Goal: Task Accomplishment & Management: Manage account settings

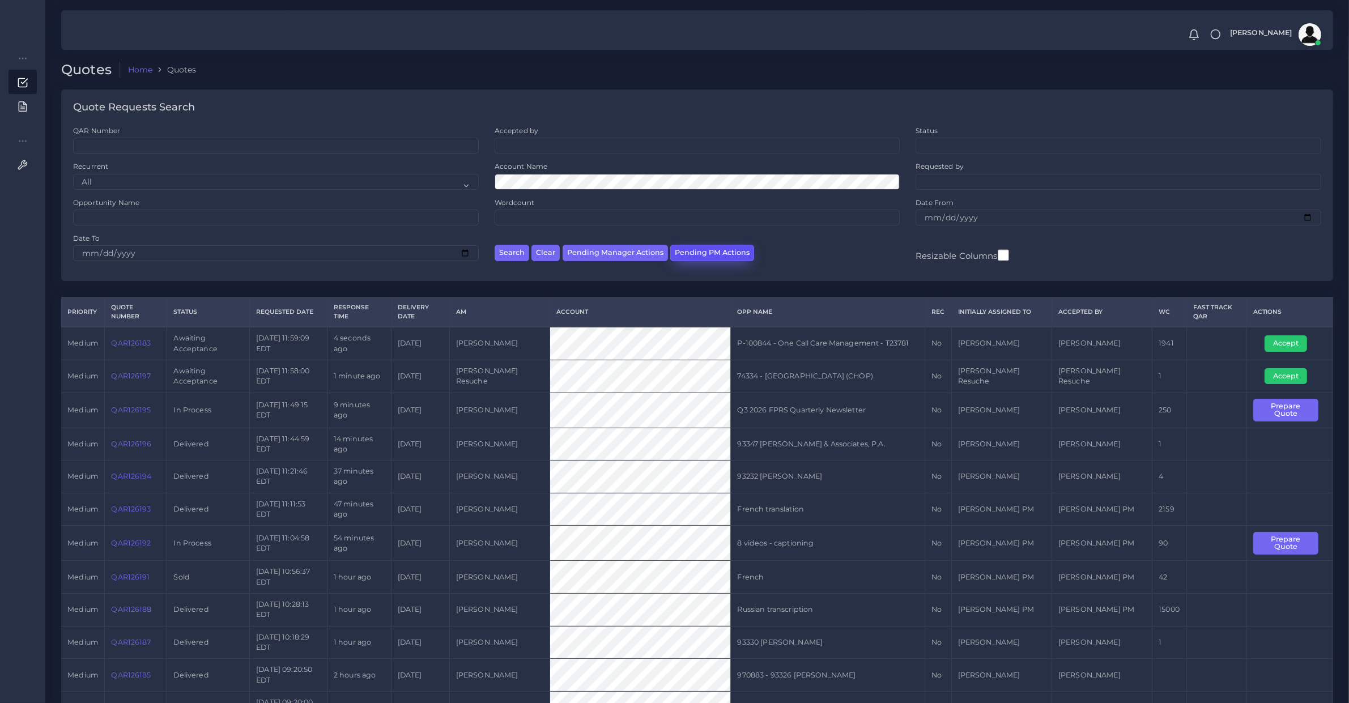
click at [686, 245] on button "Pending PM Actions" at bounding box center [712, 253] width 84 height 16
select select "awaiting_acceptance"
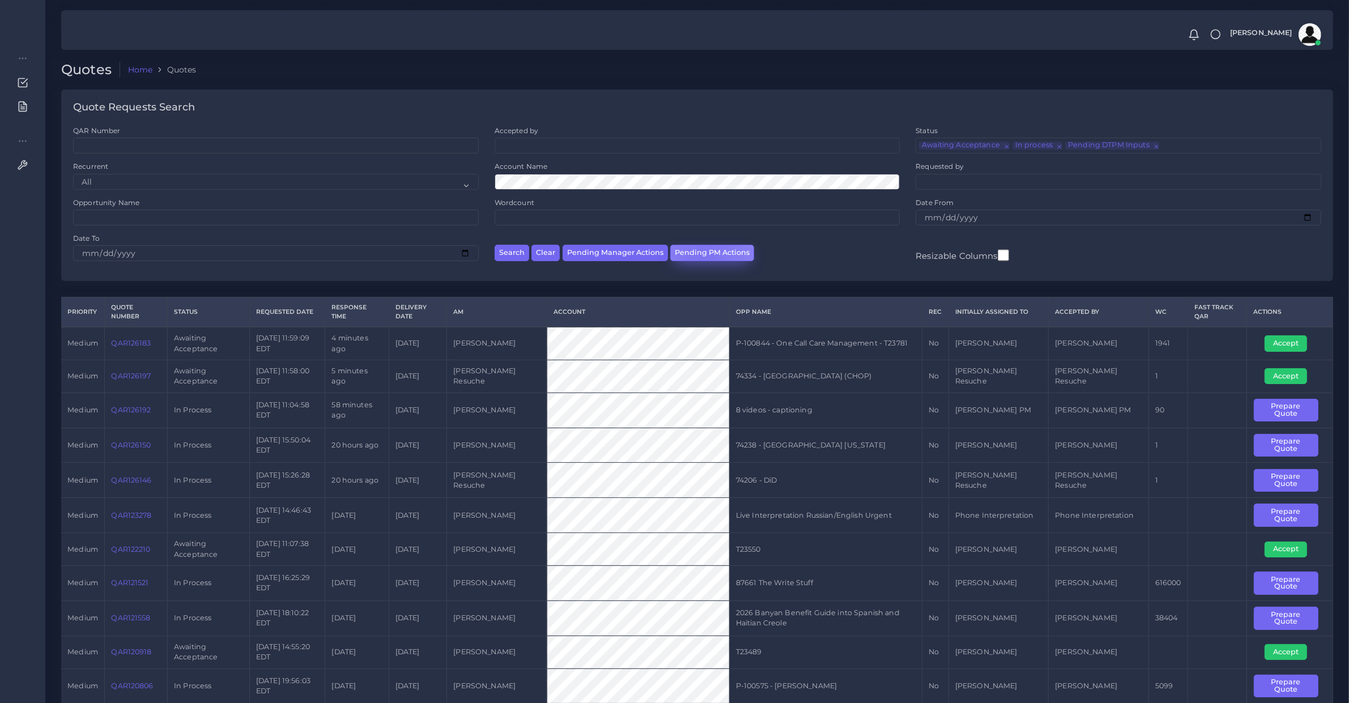
click at [701, 258] on button "Pending PM Actions" at bounding box center [712, 253] width 84 height 16
select select "awaiting_acceptance"
click at [1286, 341] on button "Accept" at bounding box center [1286, 343] width 42 height 16
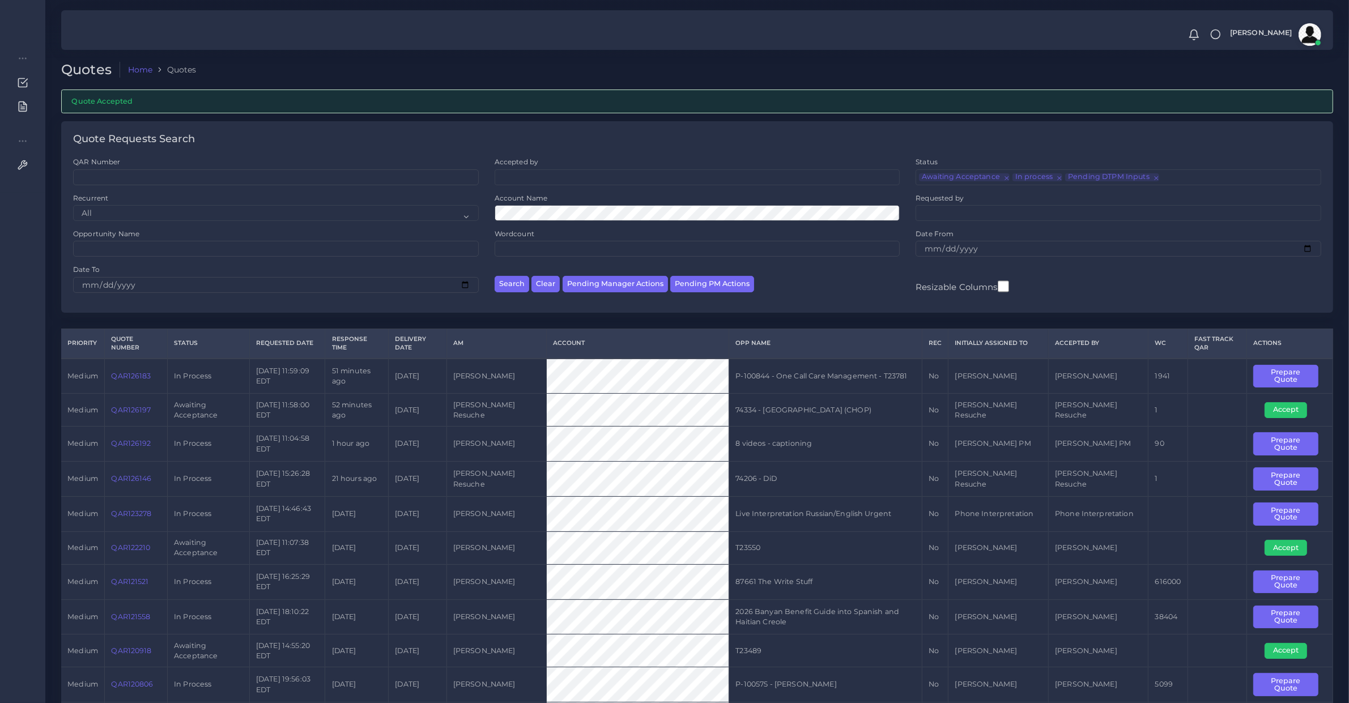
click at [129, 385] on td "QAR126183" at bounding box center [136, 376] width 63 height 35
copy link "QAR126183"
click at [1259, 377] on button "Prepare Quote" at bounding box center [1285, 376] width 65 height 23
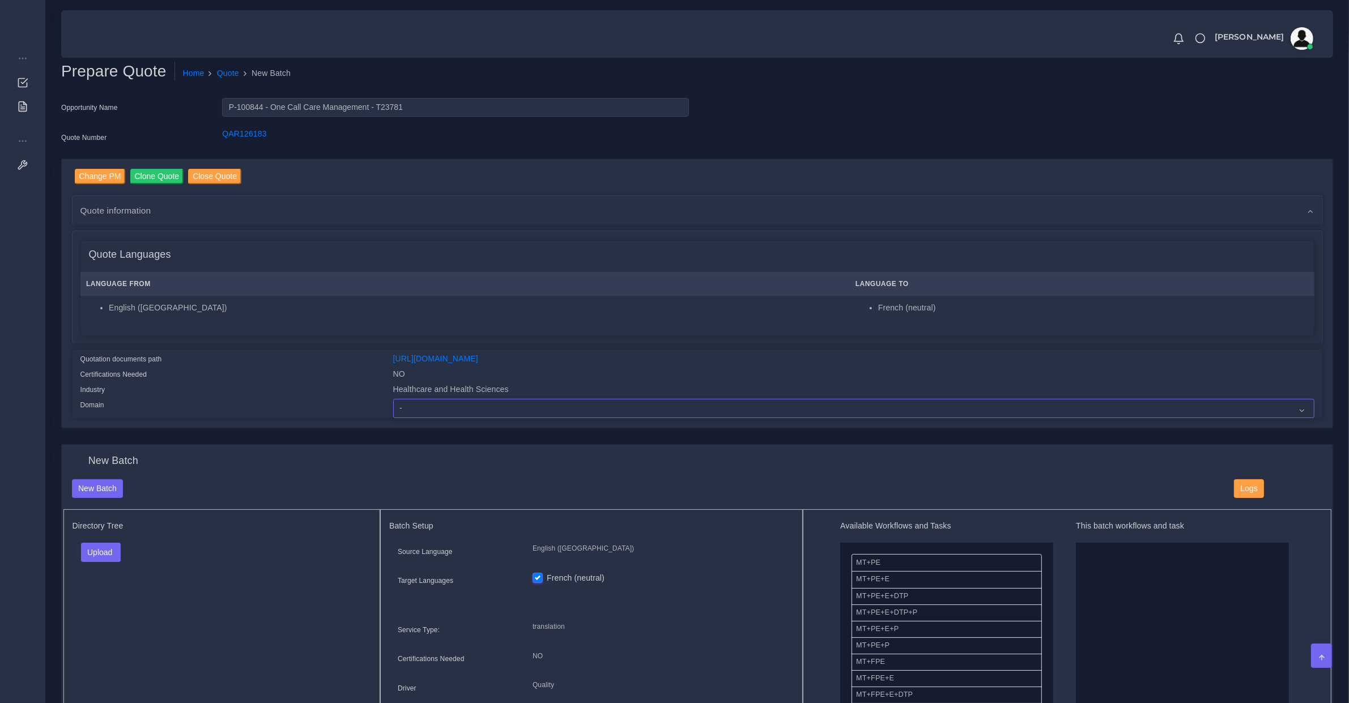
click at [408, 406] on select "- Advertising and Media Agriculture, Forestry and Fishing Architecture, Buildin…" at bounding box center [853, 408] width 921 height 19
select select "Healthcare and Health Sciences"
click at [393, 399] on select "- Advertising and Media Agriculture, Forestry and Fishing Architecture, Buildin…" at bounding box center [853, 408] width 921 height 19
click at [93, 552] on button "Upload" at bounding box center [101, 552] width 40 height 19
click at [116, 593] on label "Files" at bounding box center [121, 595] width 78 height 14
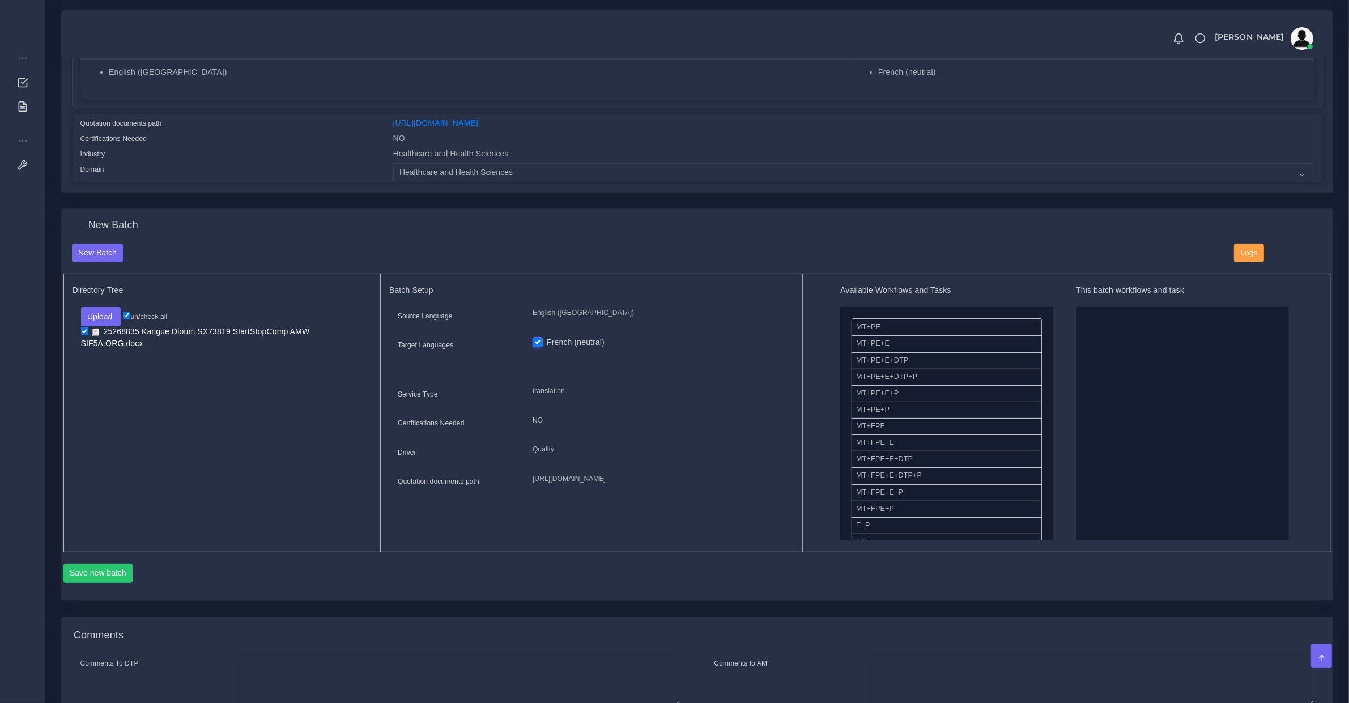
scroll to position [236, 0]
drag, startPoint x: 904, startPoint y: 343, endPoint x: 1221, endPoint y: 401, distance: 322.0
drag, startPoint x: 902, startPoint y: 396, endPoint x: 1177, endPoint y: 329, distance: 283.3
click at [122, 567] on button "Save new batch" at bounding box center [98, 573] width 70 height 19
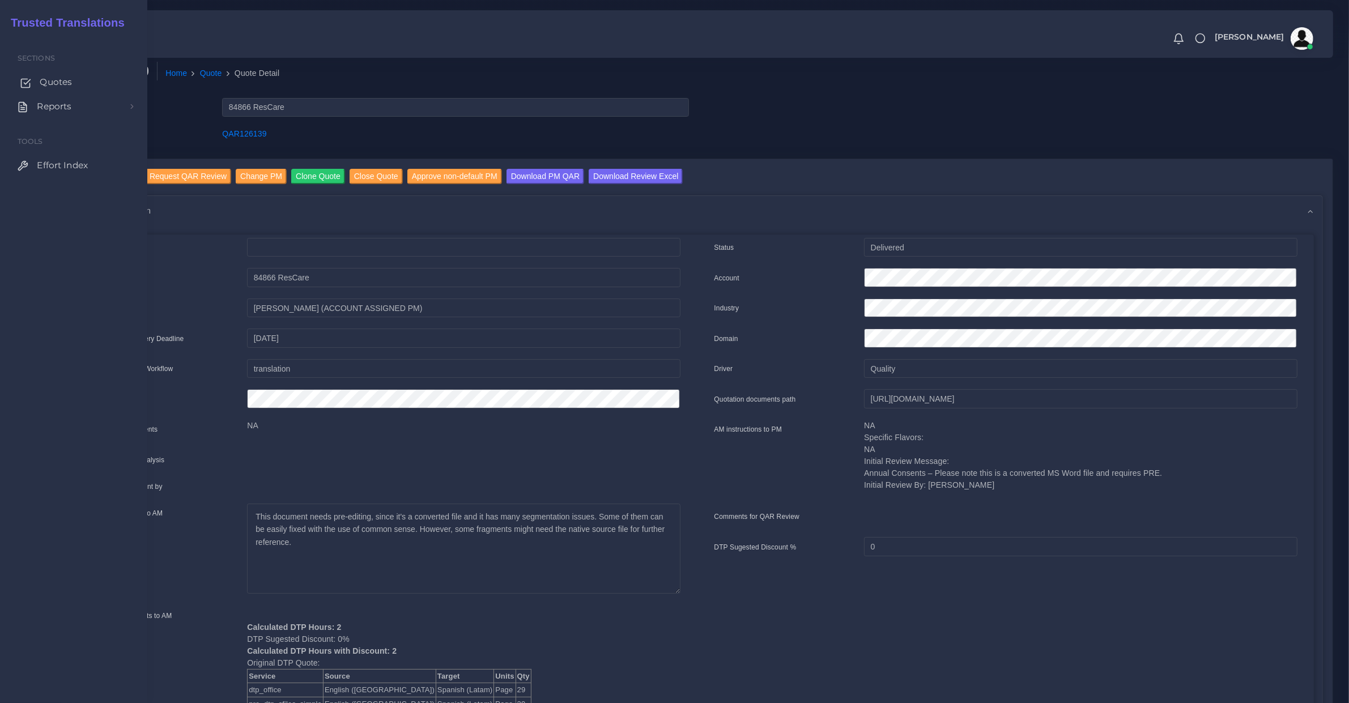
click at [43, 86] on span "Quotes" at bounding box center [56, 82] width 32 height 12
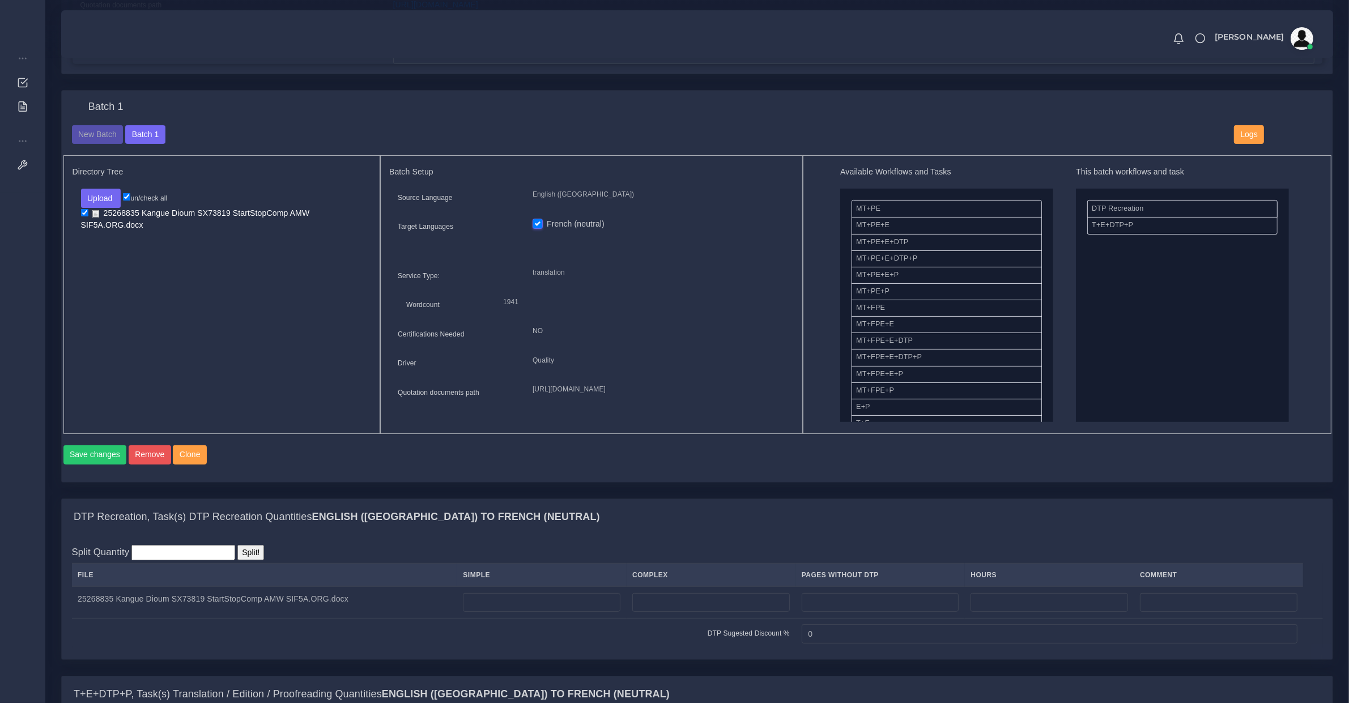
scroll to position [590, 0]
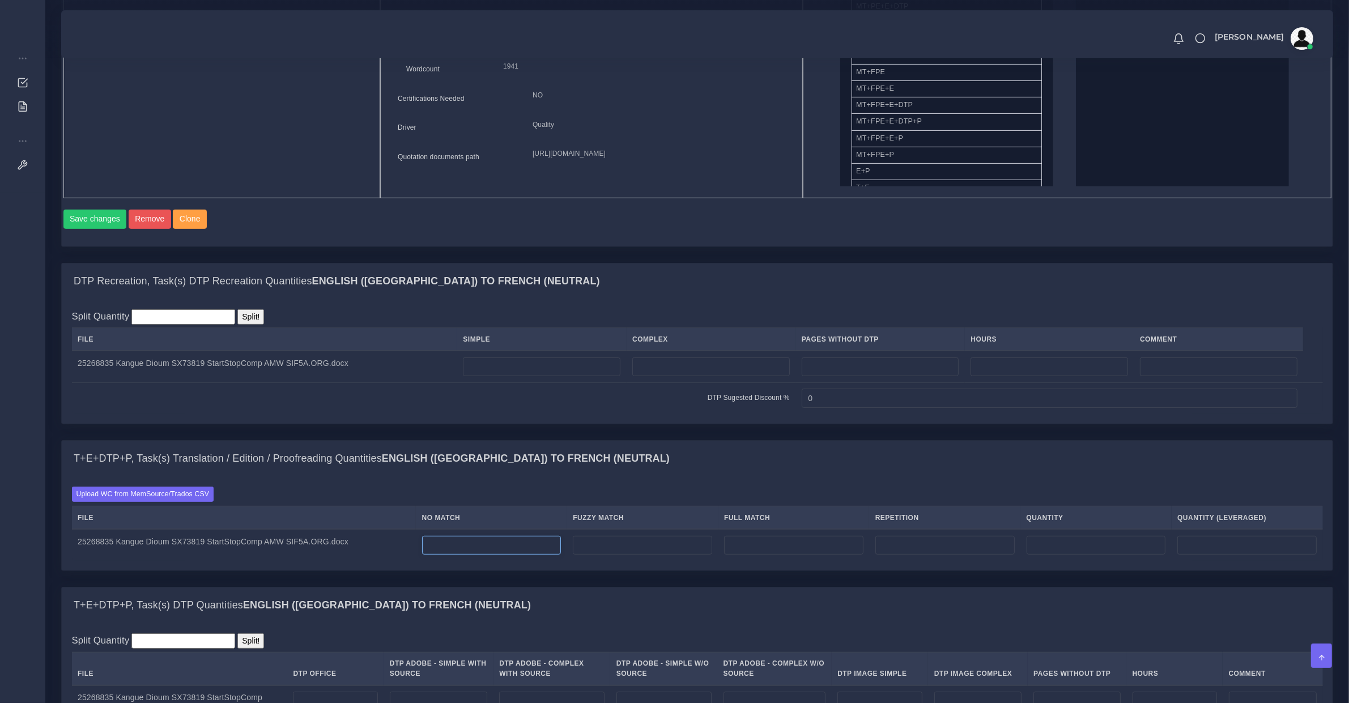
click at [461, 555] on input "number" at bounding box center [491, 545] width 139 height 19
type input "0"
click at [187, 500] on label "Upload WC from MemSource/Trados CSV" at bounding box center [143, 494] width 142 height 15
click at [0, 0] on input "Upload WC from MemSource/Trados CSV" at bounding box center [0, 0] width 0 height 0
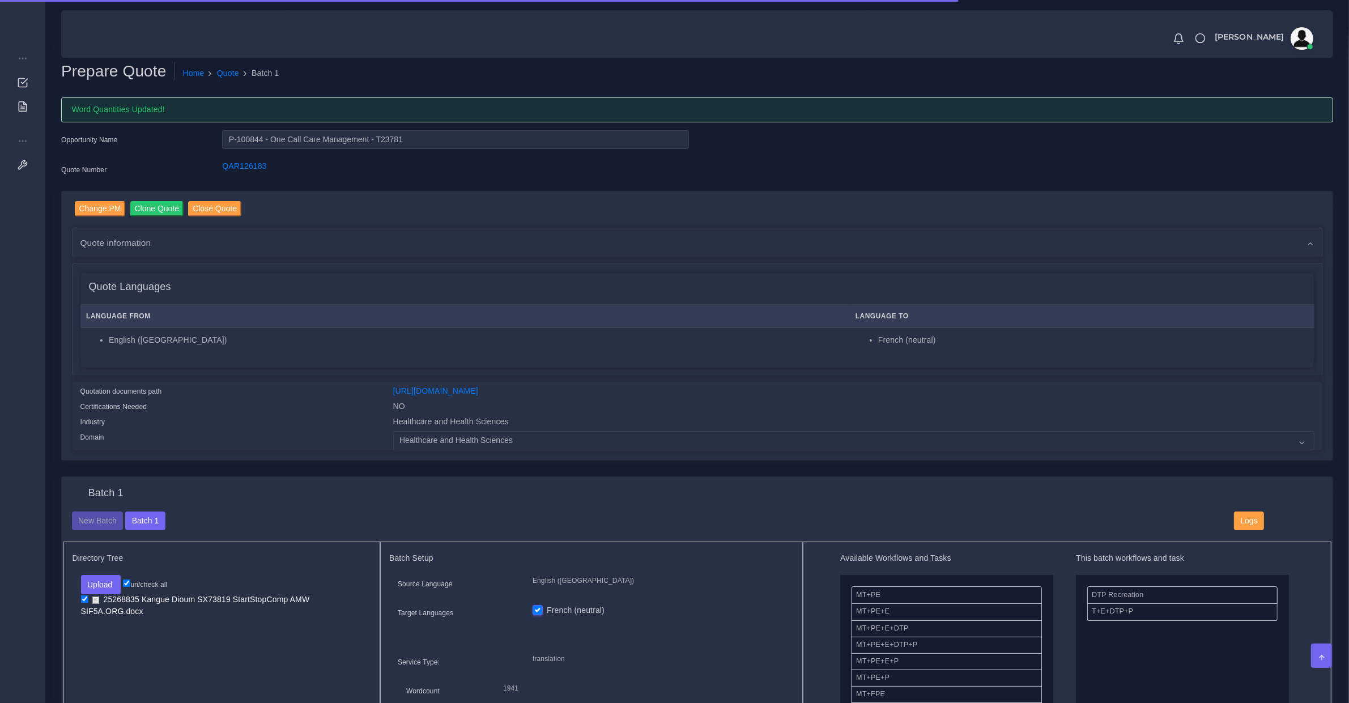
scroll to position [592, 0]
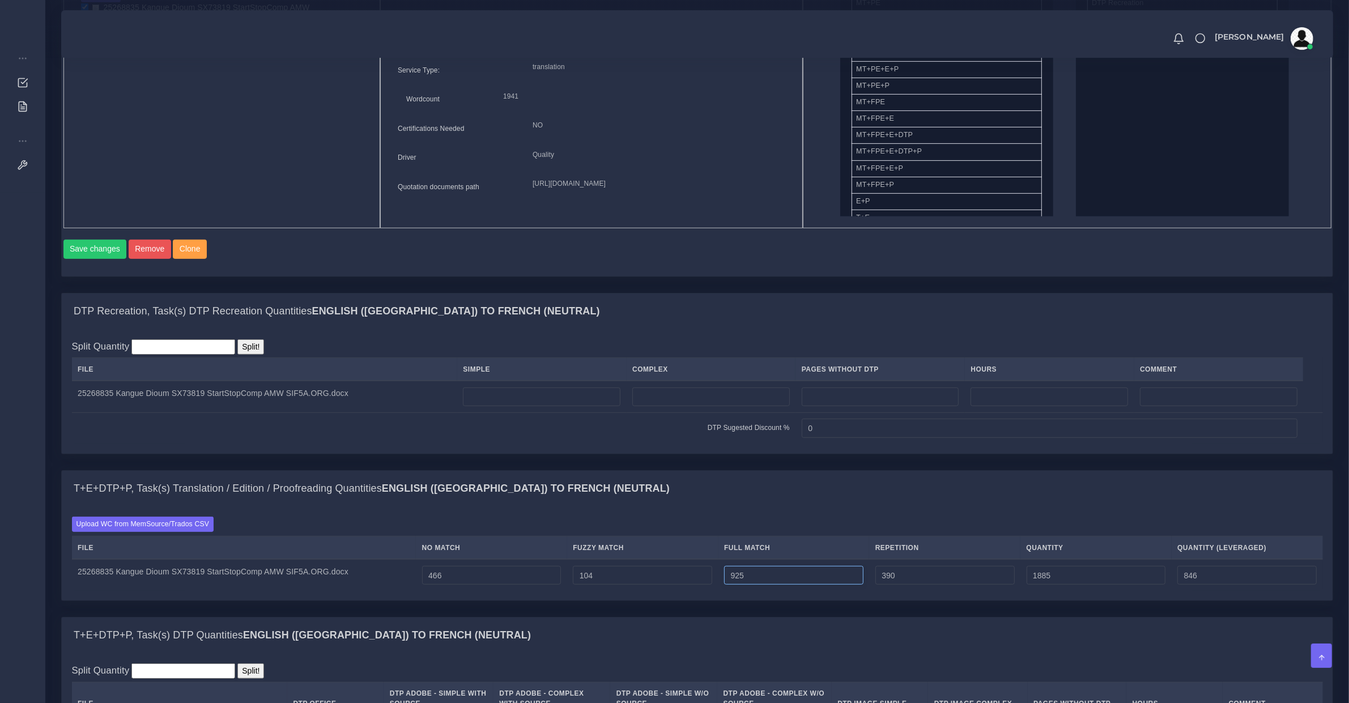
click at [741, 585] on input "925" at bounding box center [793, 575] width 139 height 19
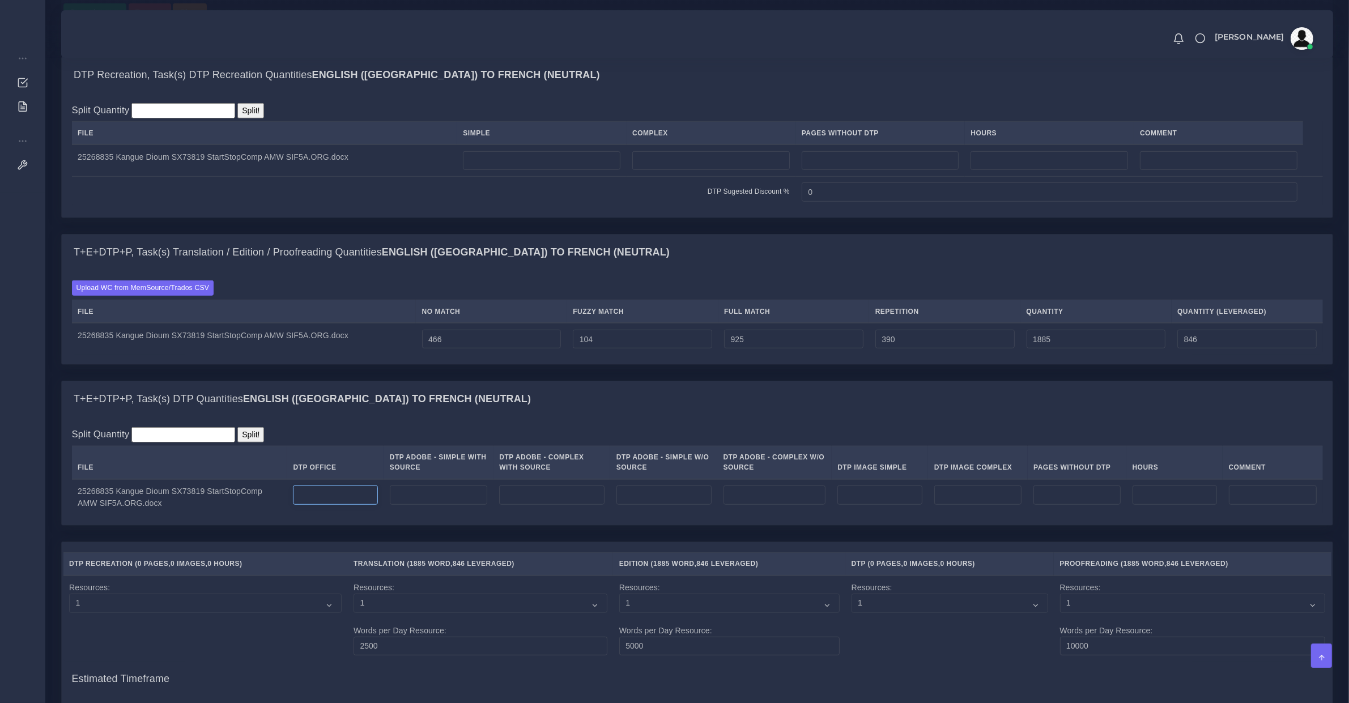
click at [334, 505] on input "number" at bounding box center [335, 495] width 84 height 19
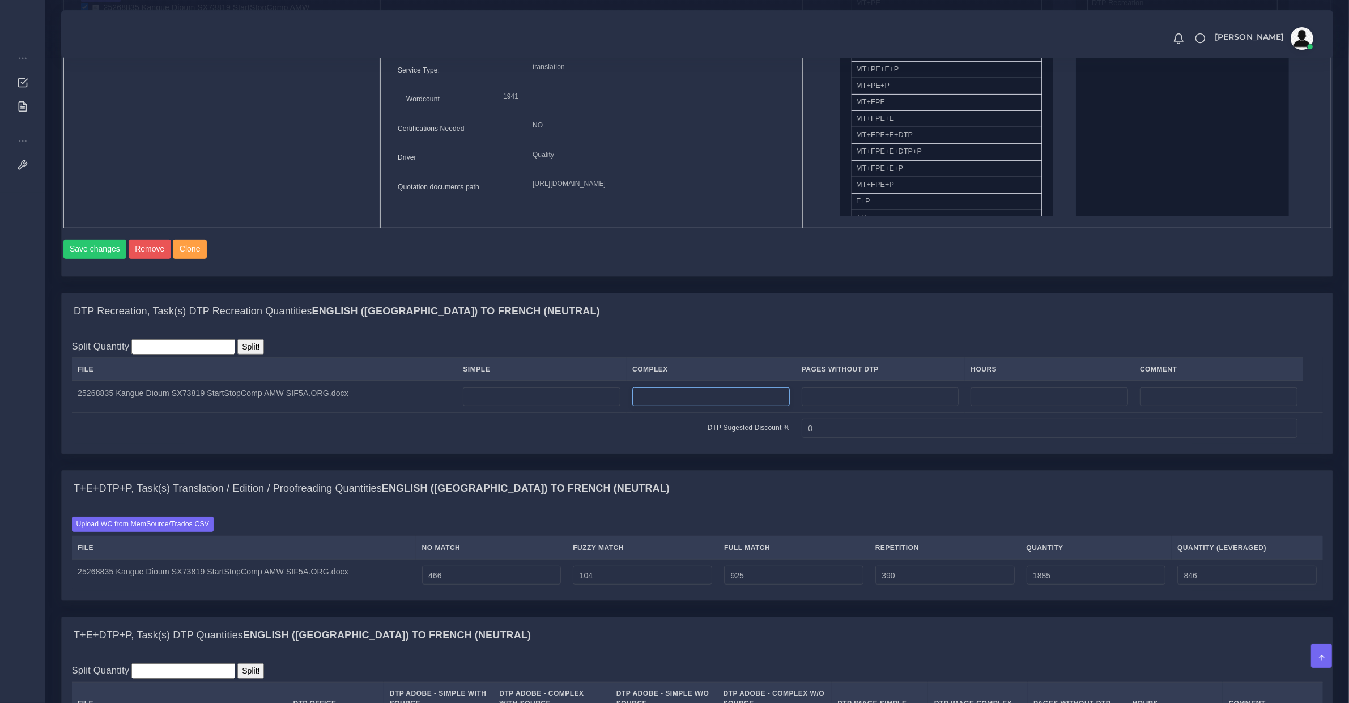
drag, startPoint x: 682, startPoint y: 401, endPoint x: 682, endPoint y: 409, distance: 8.5
click at [682, 403] on input "number" at bounding box center [711, 397] width 158 height 19
click at [577, 407] on input "number" at bounding box center [542, 397] width 158 height 19
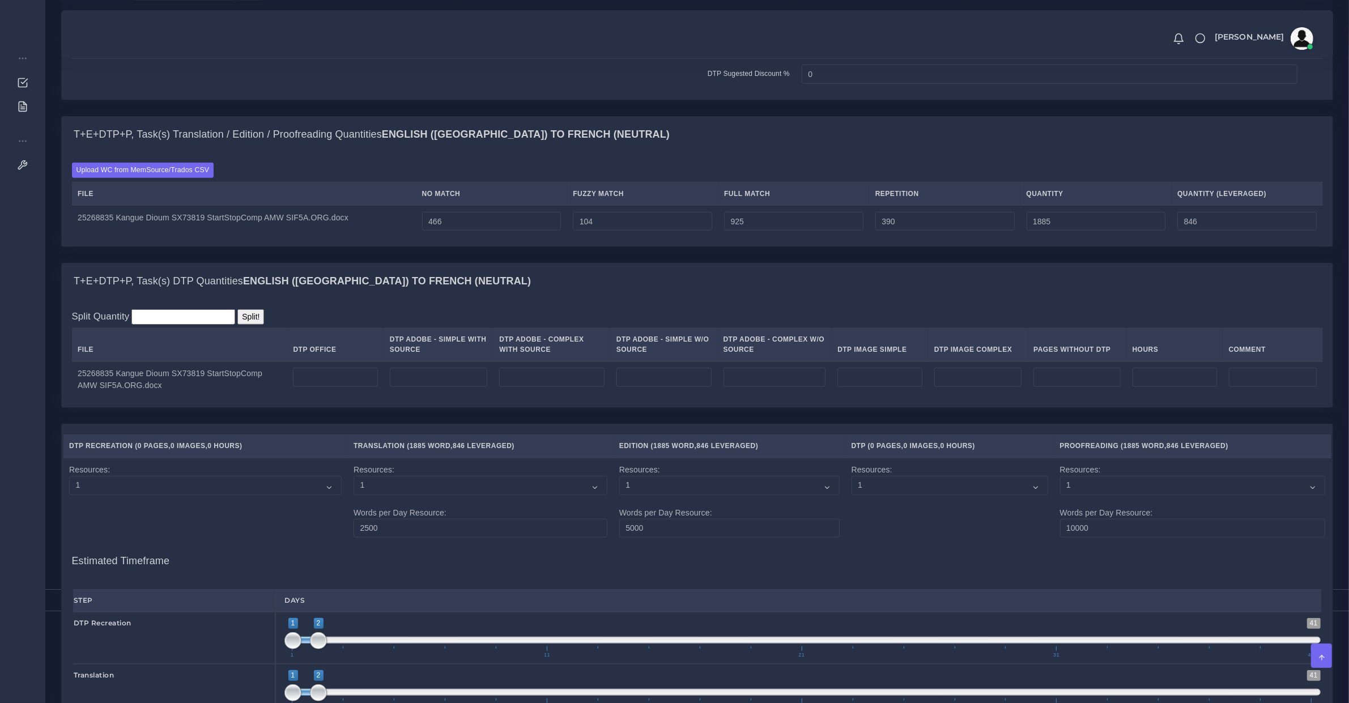
type input "6"
click at [302, 407] on div "Split Quantity Split! File DTP Office DTP Adobe - Simple With Source DTP Adobe …" at bounding box center [697, 354] width 1271 height 108
click at [312, 387] on input "number" at bounding box center [335, 377] width 84 height 19
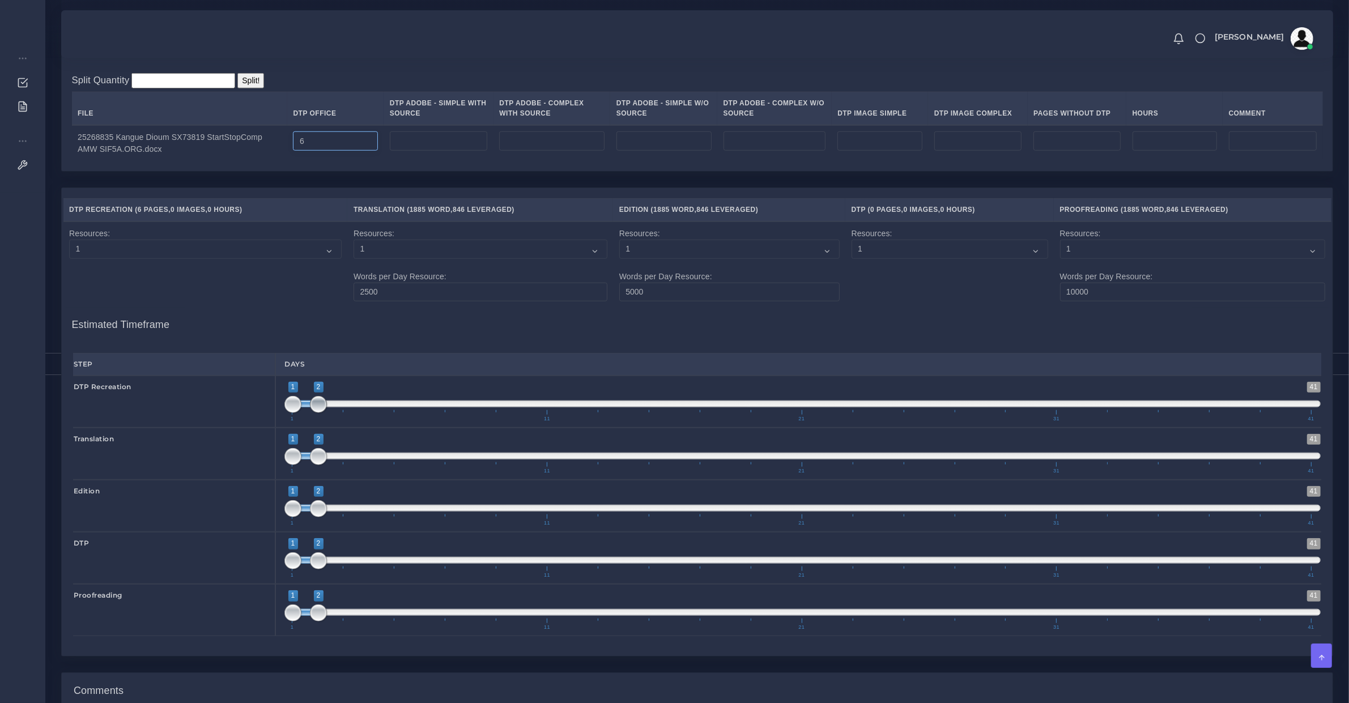
type input "6"
type input "1;1"
drag, startPoint x: 312, startPoint y: 411, endPoint x: 285, endPoint y: 403, distance: 27.8
click at [287, 403] on span "1 41 1 1 1 — 1 1 11 21 31 41" at bounding box center [802, 402] width 1036 height 40
drag, startPoint x: 320, startPoint y: 469, endPoint x: 279, endPoint y: 466, distance: 40.9
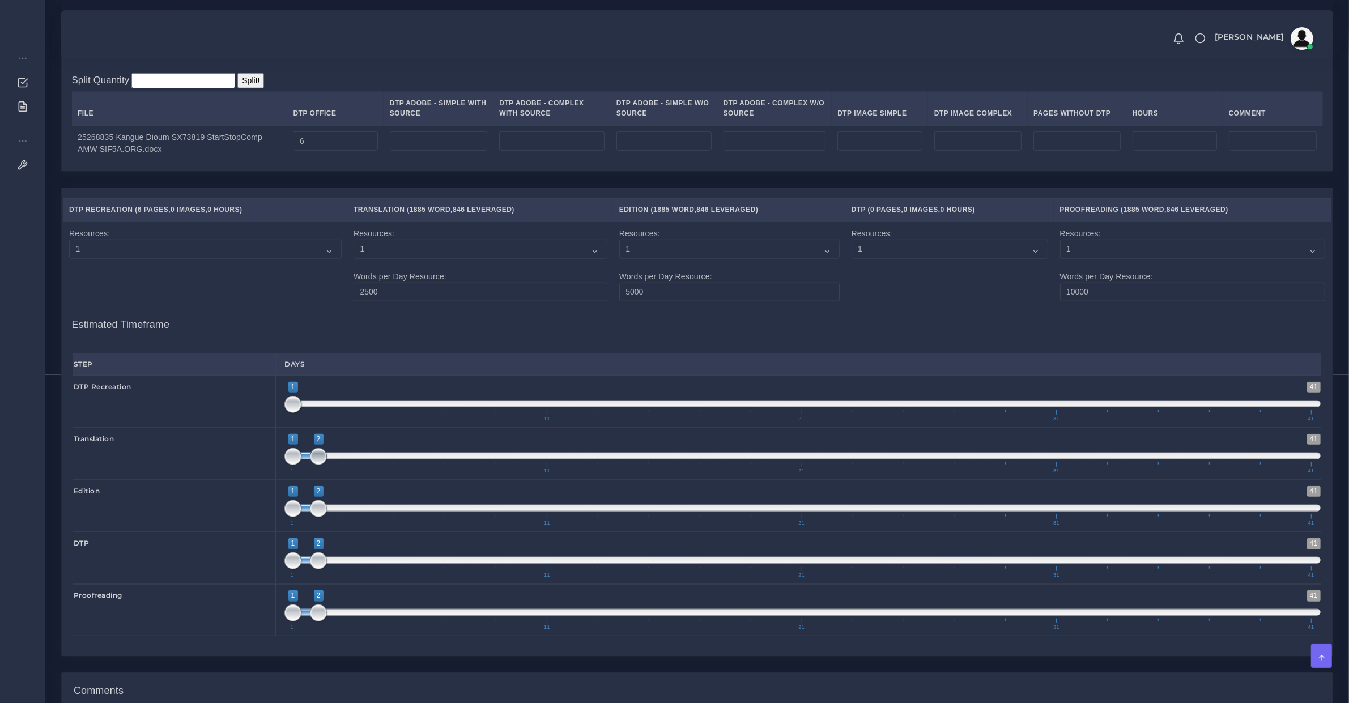
click at [280, 466] on div "1 41 1 2 1 — 2 1 11 21 31 41 1;1" at bounding box center [802, 454] width 1055 height 52
drag, startPoint x: 291, startPoint y: 461, endPoint x: 326, endPoint y: 465, distance: 35.4
click at [301, 465] on span at bounding box center [292, 456] width 17 height 17
type input "2;2"
drag, startPoint x: 299, startPoint y: 465, endPoint x: 316, endPoint y: 488, distance: 28.0
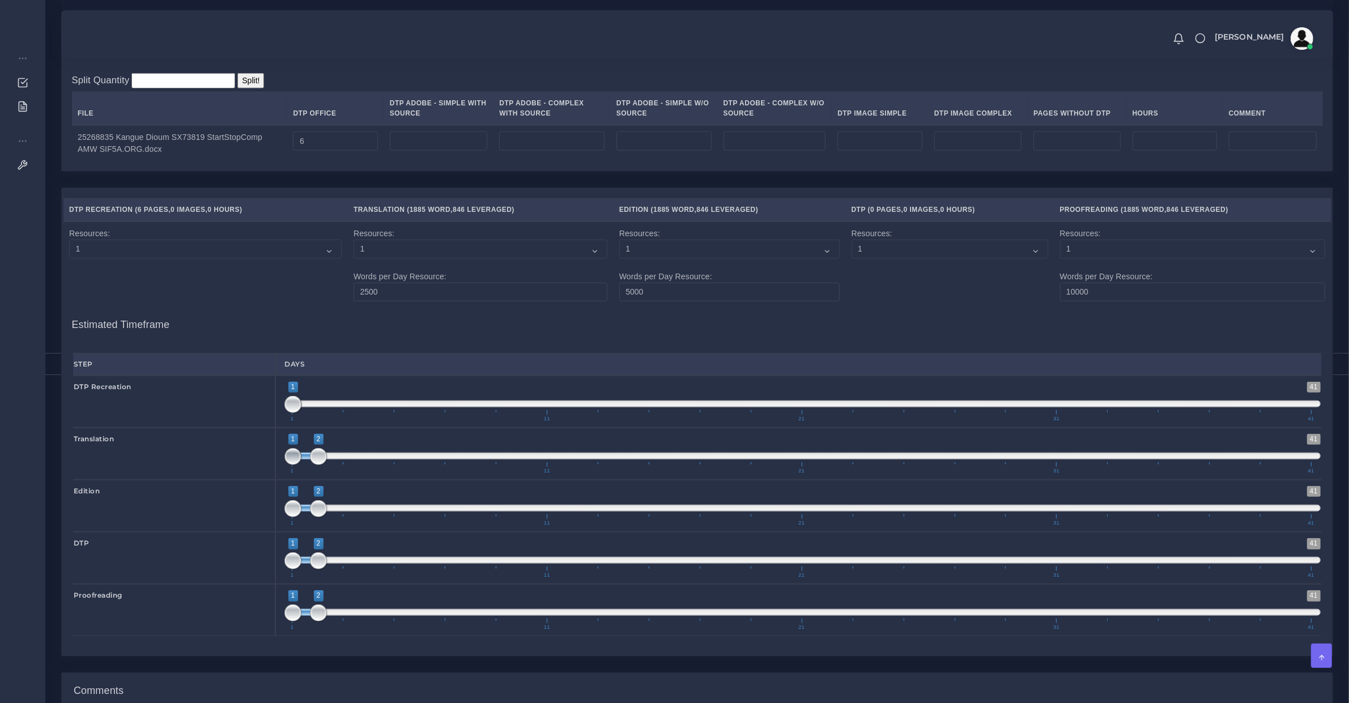
click at [301, 465] on span at bounding box center [292, 456] width 17 height 17
type input "2;2"
drag, startPoint x: 297, startPoint y: 526, endPoint x: 312, endPoint y: 526, distance: 14.7
click at [301, 517] on span at bounding box center [292, 508] width 17 height 17
drag, startPoint x: 291, startPoint y: 564, endPoint x: 315, endPoint y: 573, distance: 26.2
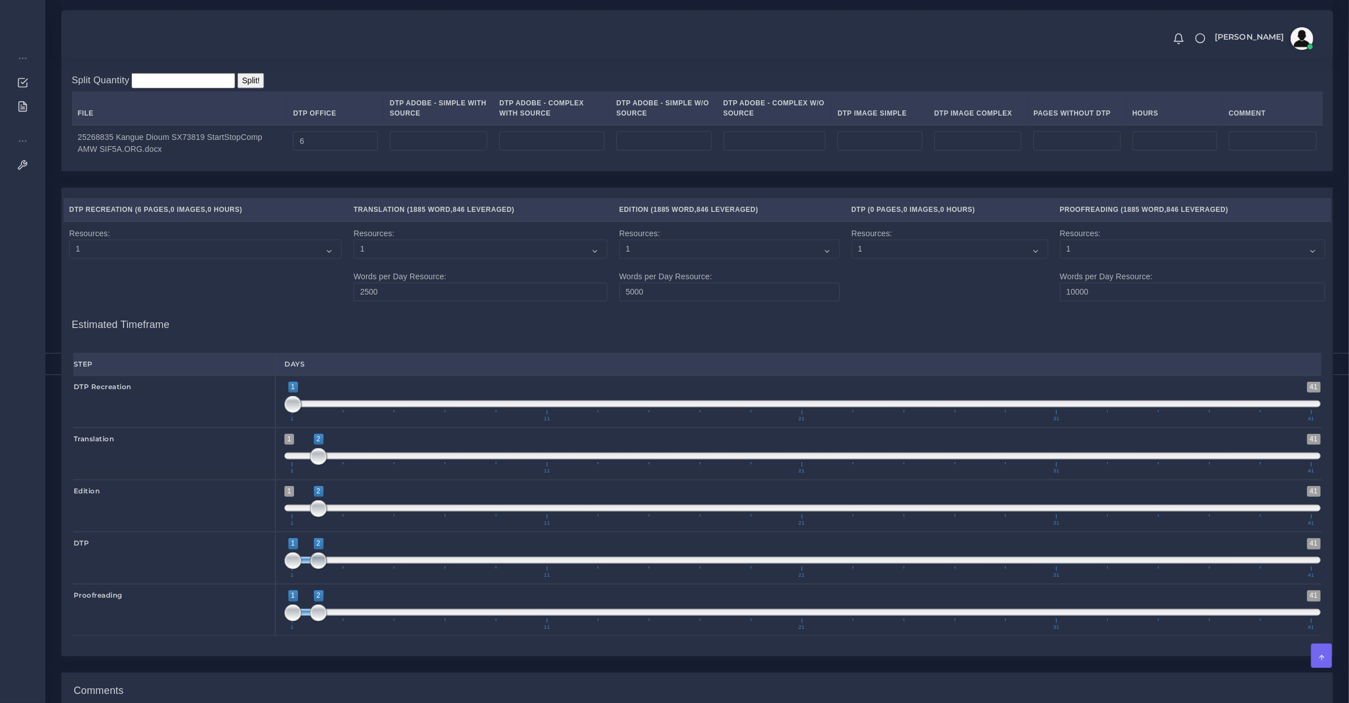
click at [314, 573] on span "1 41 1 2 1 — 2 1 11 21 31 41" at bounding box center [802, 558] width 1036 height 40
type input "2;2"
drag, startPoint x: 292, startPoint y: 579, endPoint x: 321, endPoint y: 622, distance: 52.0
click at [325, 578] on span "1 41 2 2 2 — 2 1 11 21 31 41" at bounding box center [802, 558] width 1036 height 40
click at [337, 628] on span "1 41 1 2 1 — 2 1 11 21 31 41" at bounding box center [802, 610] width 1036 height 40
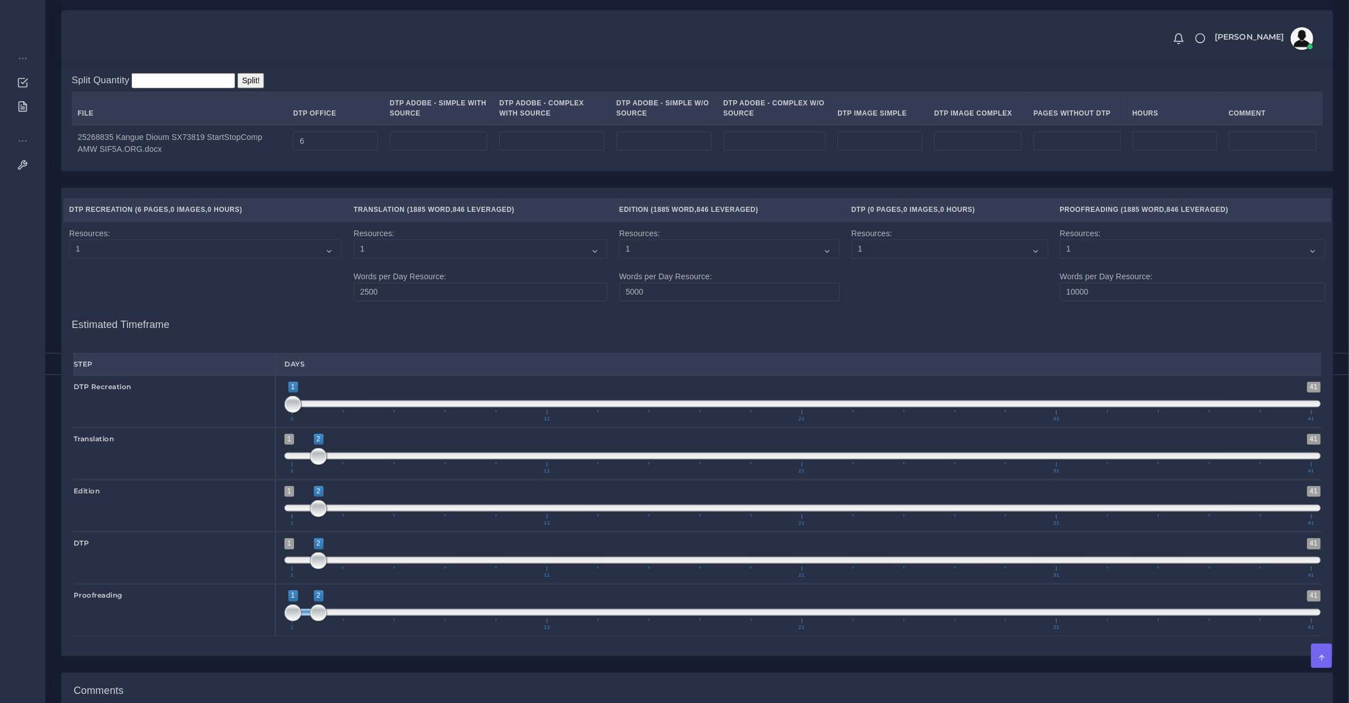
click at [337, 616] on span at bounding box center [802, 612] width 1036 height 7
click at [337, 622] on span at bounding box center [343, 613] width 17 height 17
click at [338, 622] on span at bounding box center [343, 613] width 17 height 17
type input "3;3"
drag, startPoint x: 321, startPoint y: 624, endPoint x: 337, endPoint y: 624, distance: 15.9
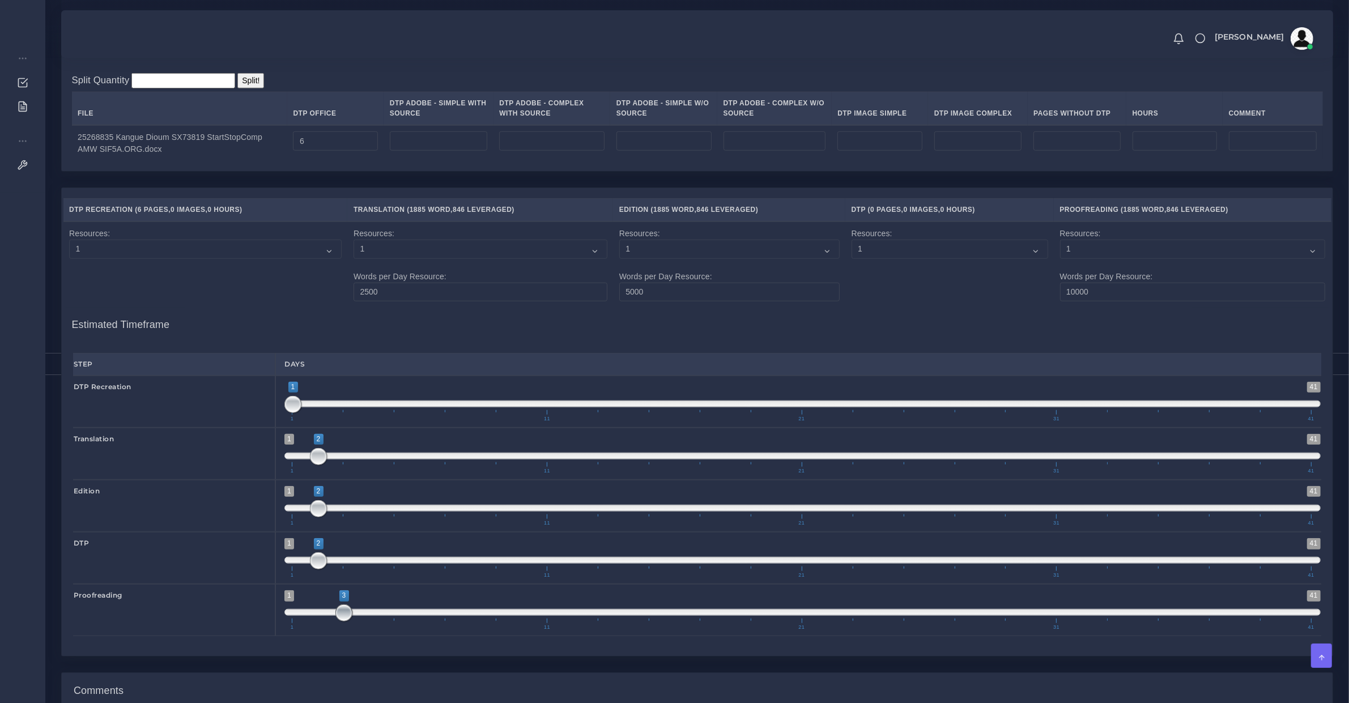
click at [337, 622] on span at bounding box center [343, 613] width 17 height 17
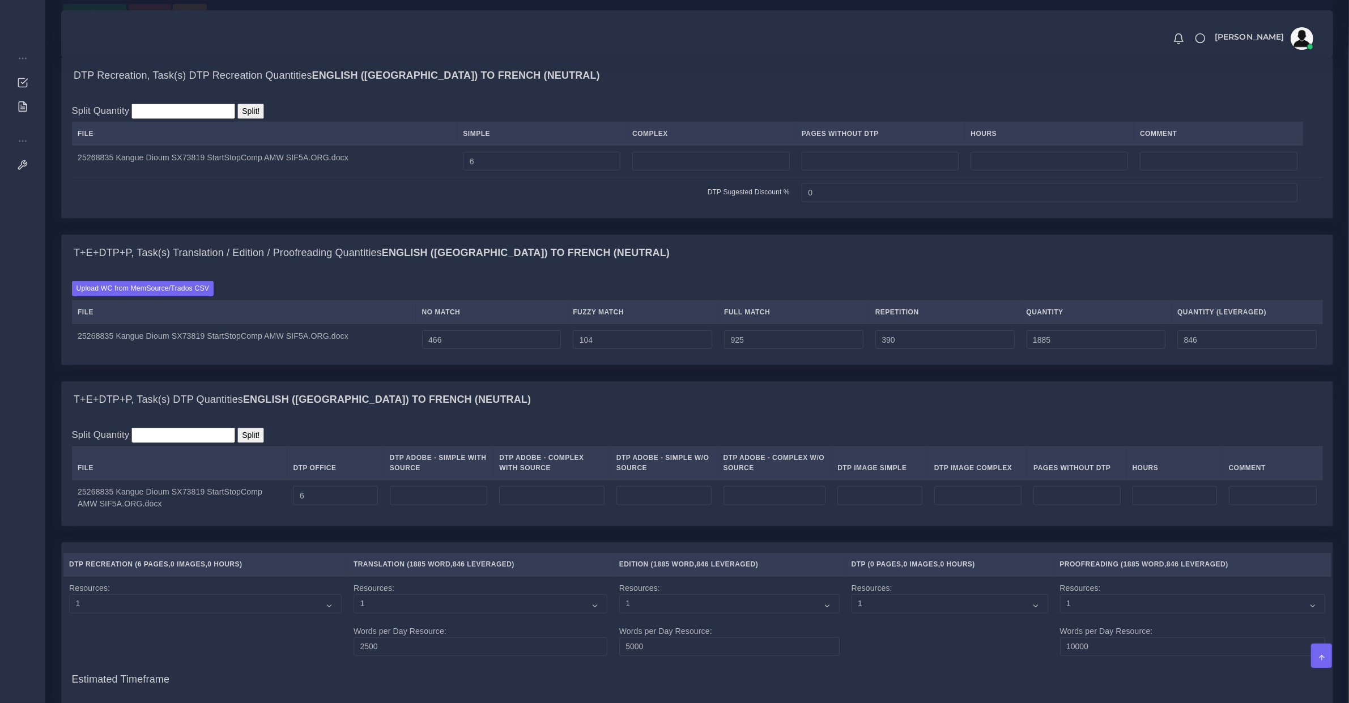
scroll to position [1418, 0]
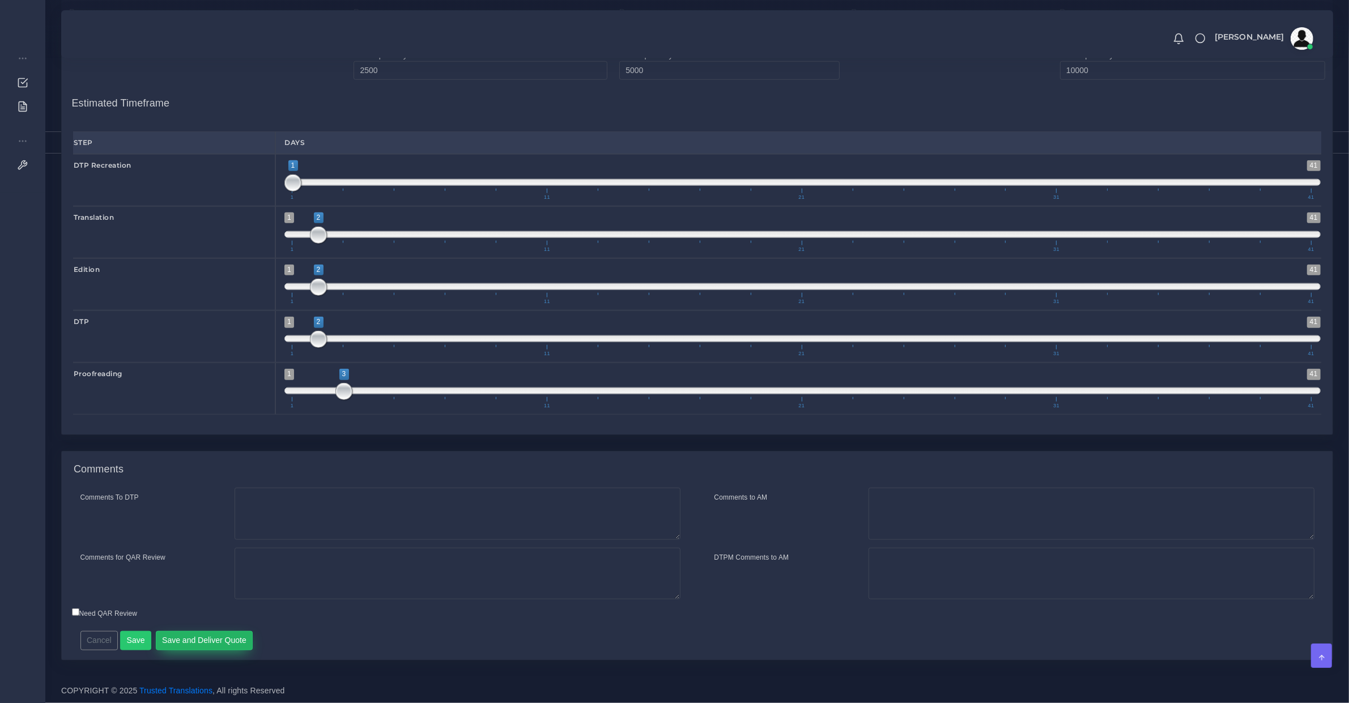
click at [239, 636] on button "Save and Deliver Quote" at bounding box center [204, 640] width 97 height 19
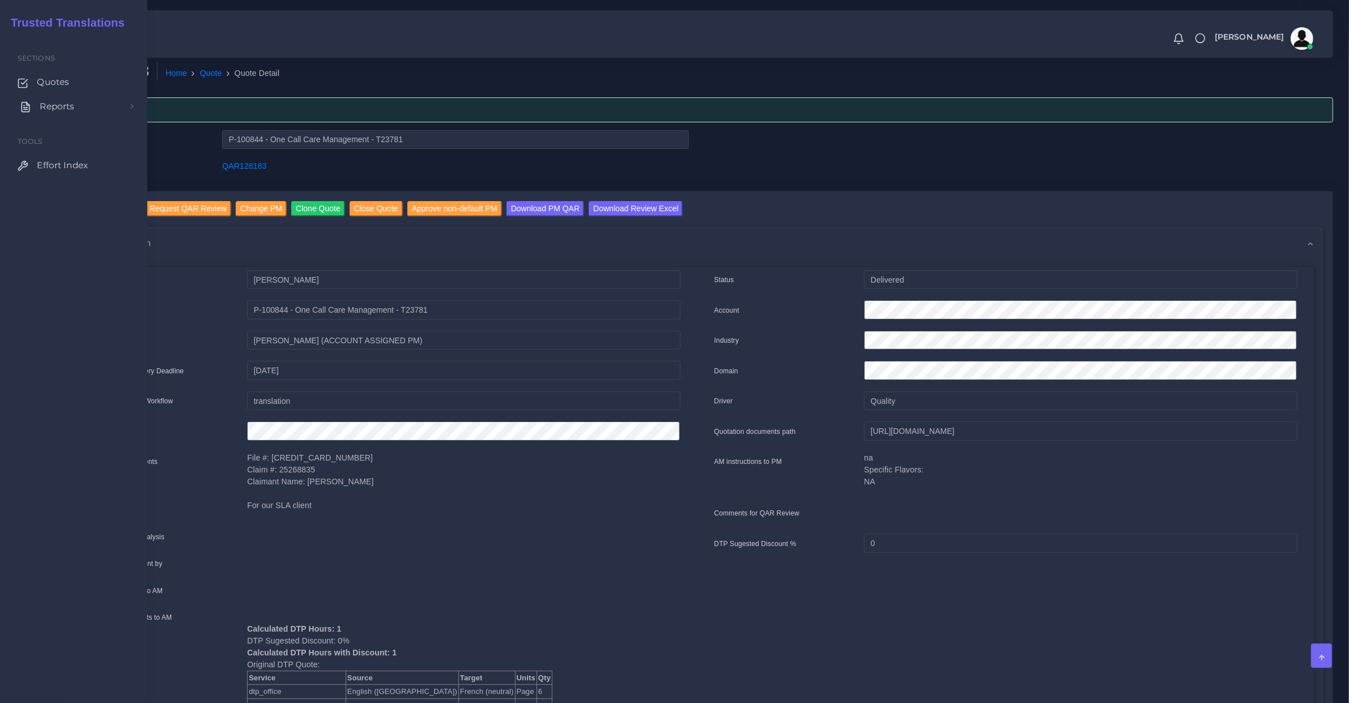
drag, startPoint x: 39, startPoint y: 80, endPoint x: 28, endPoint y: 103, distance: 25.4
click at [39, 80] on link "Quotes" at bounding box center [73, 82] width 130 height 24
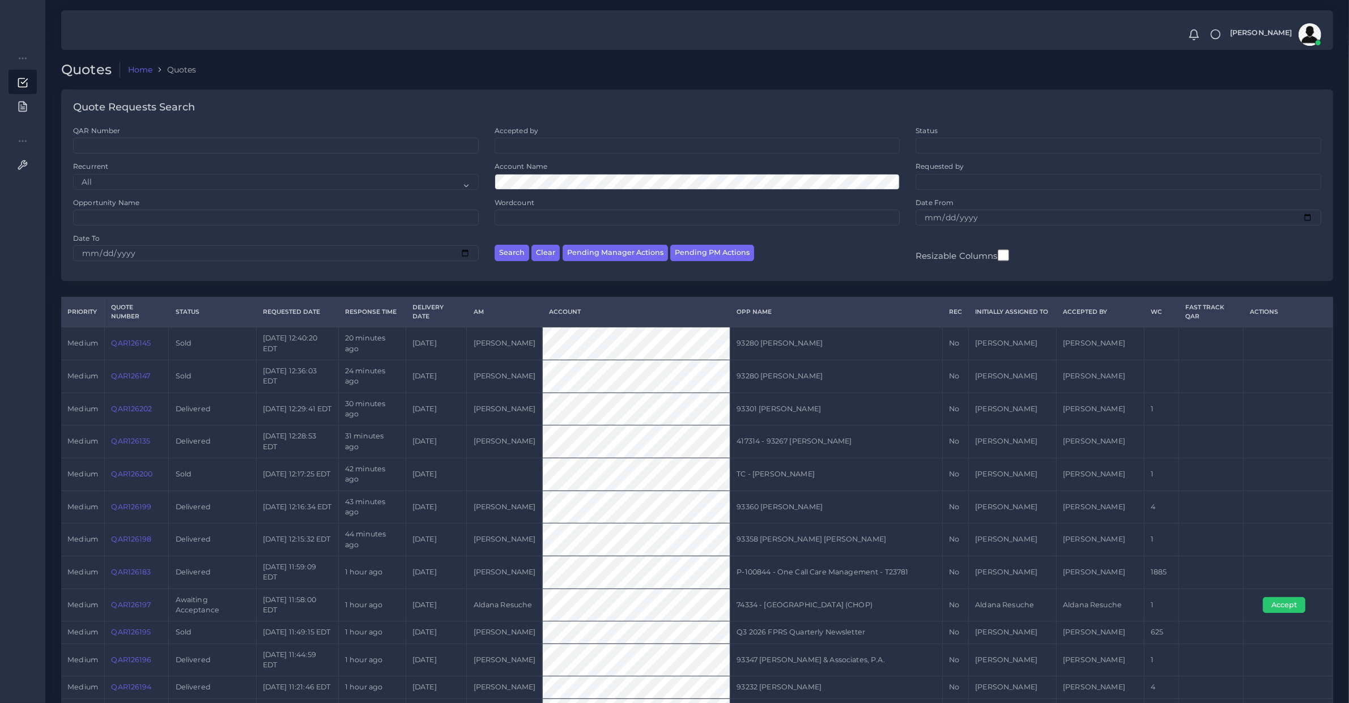
click at [758, 481] on td "TC - [PERSON_NAME]" at bounding box center [836, 474] width 212 height 33
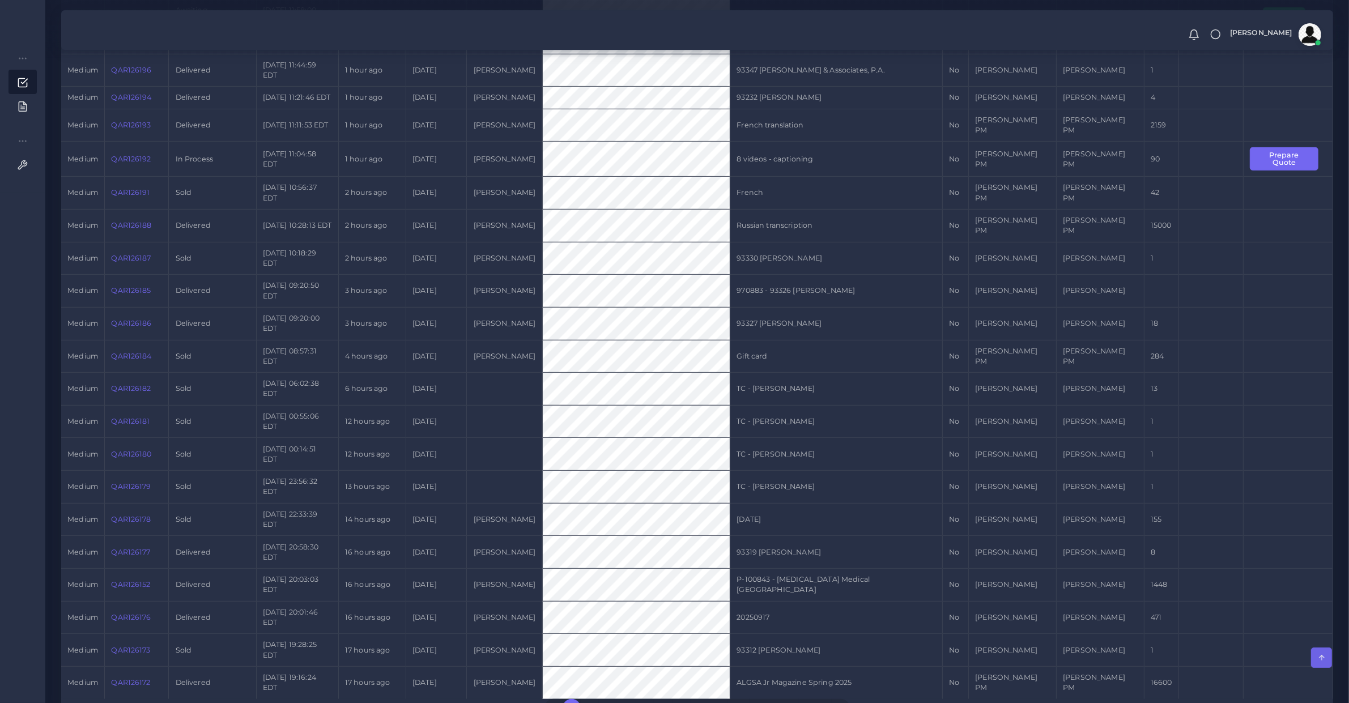
scroll to position [658, 0]
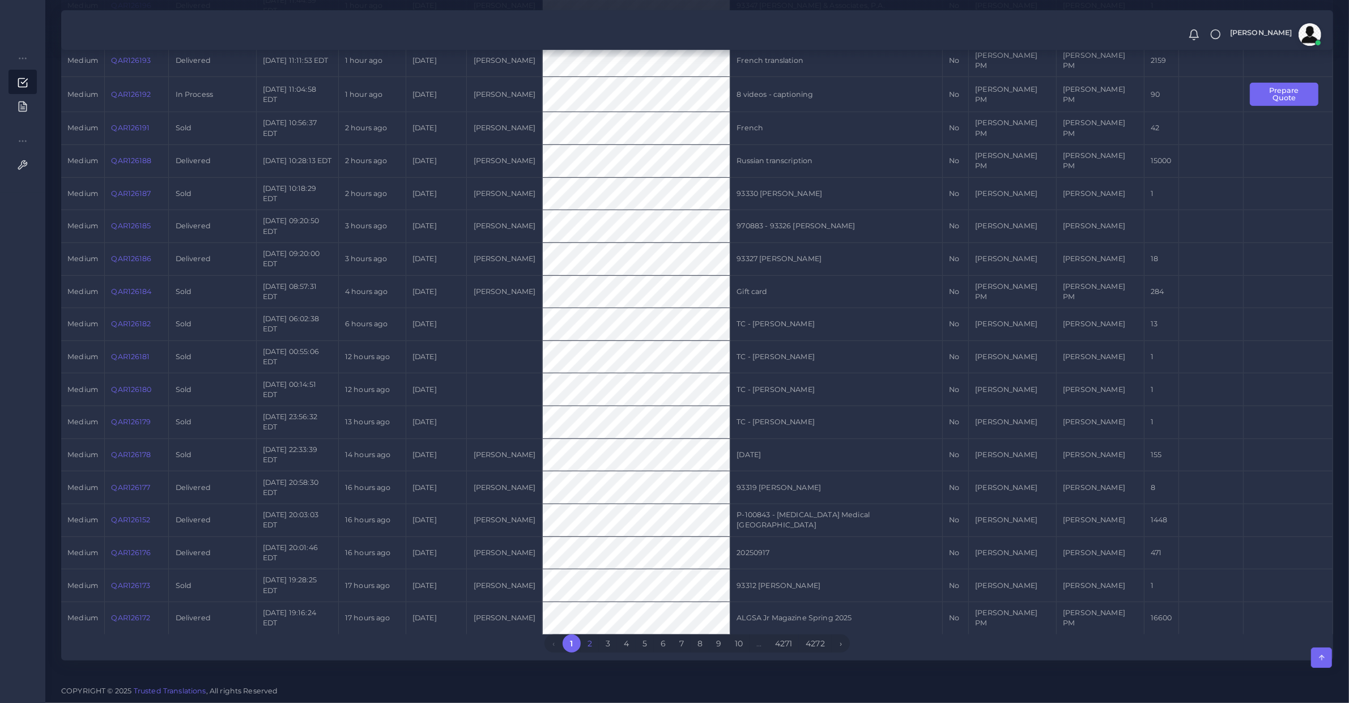
drag, startPoint x: 587, startPoint y: 644, endPoint x: 586, endPoint y: 637, distance: 6.3
click at [587, 644] on link "2" at bounding box center [590, 644] width 18 height 18
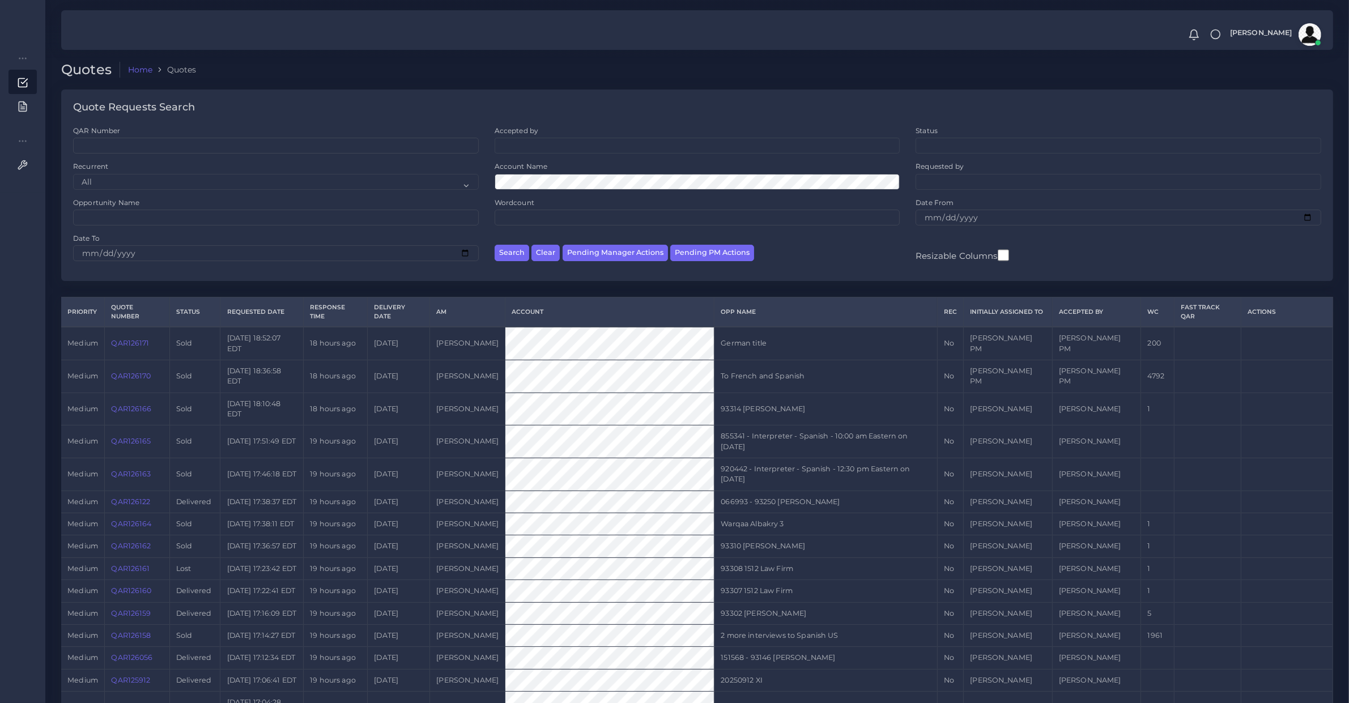
scroll to position [596, 0]
